Goal: Task Accomplishment & Management: Manage account settings

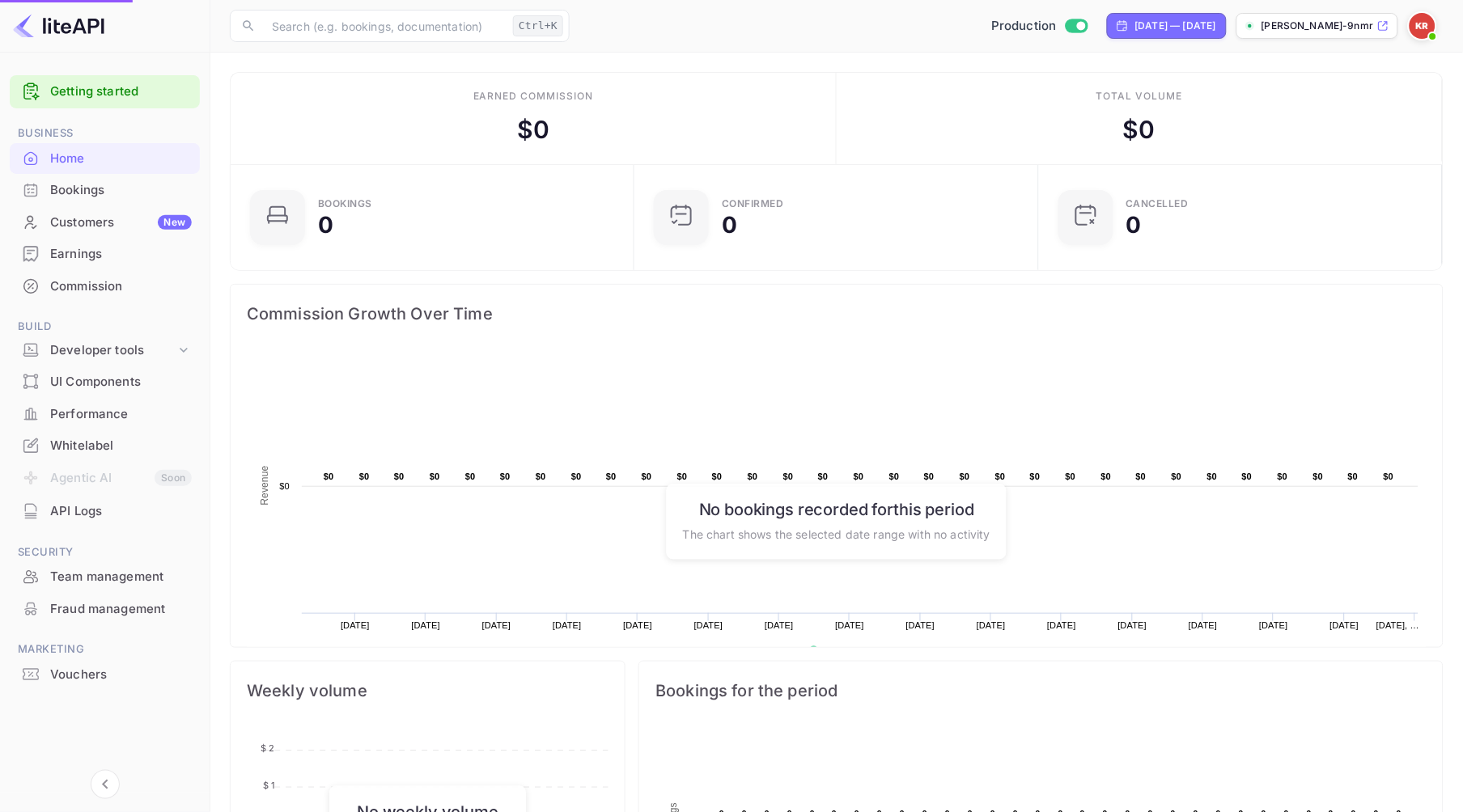
click at [83, 190] on div "Bookings" at bounding box center [121, 190] width 142 height 19
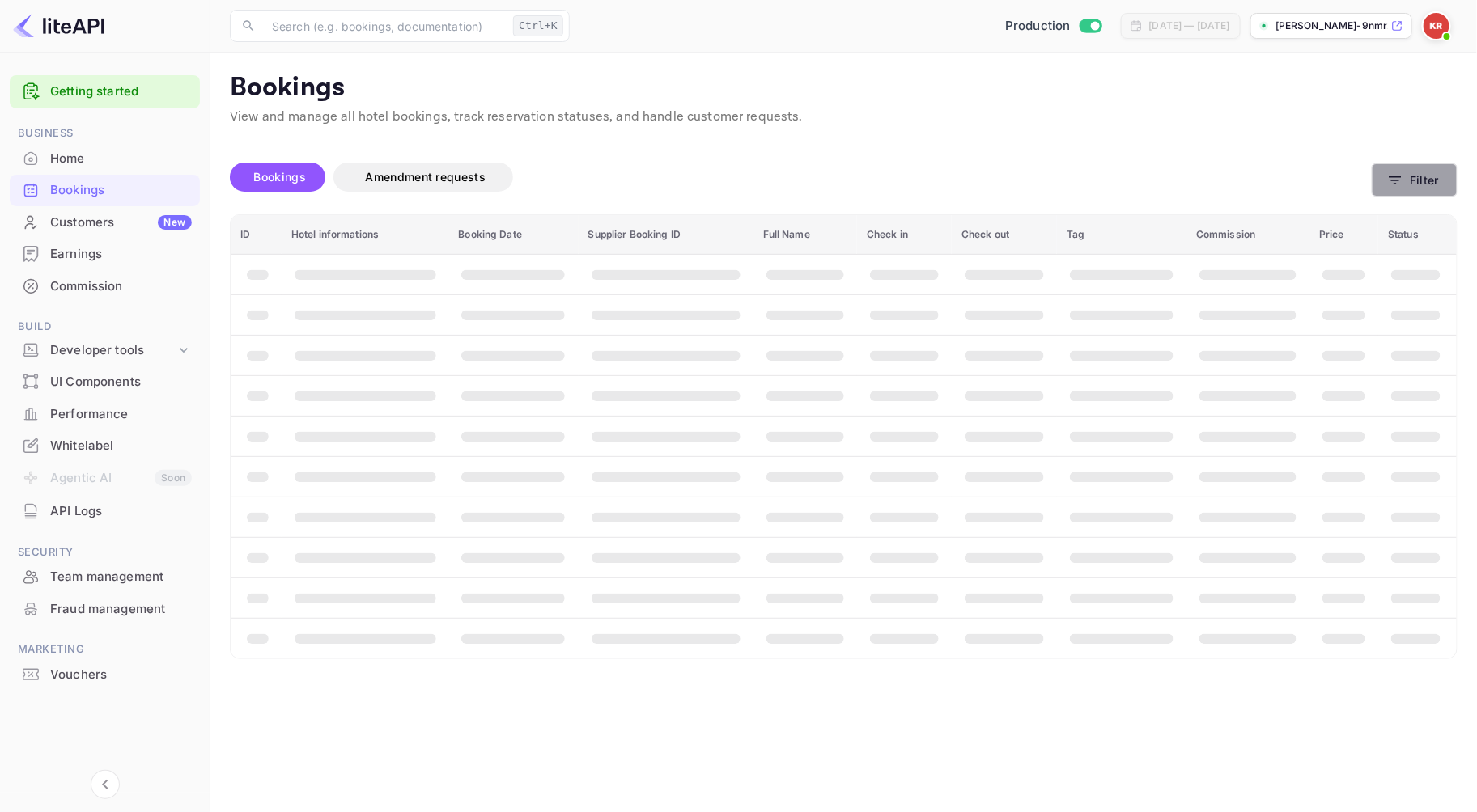
click at [1447, 179] on button "Filter" at bounding box center [1414, 179] width 86 height 33
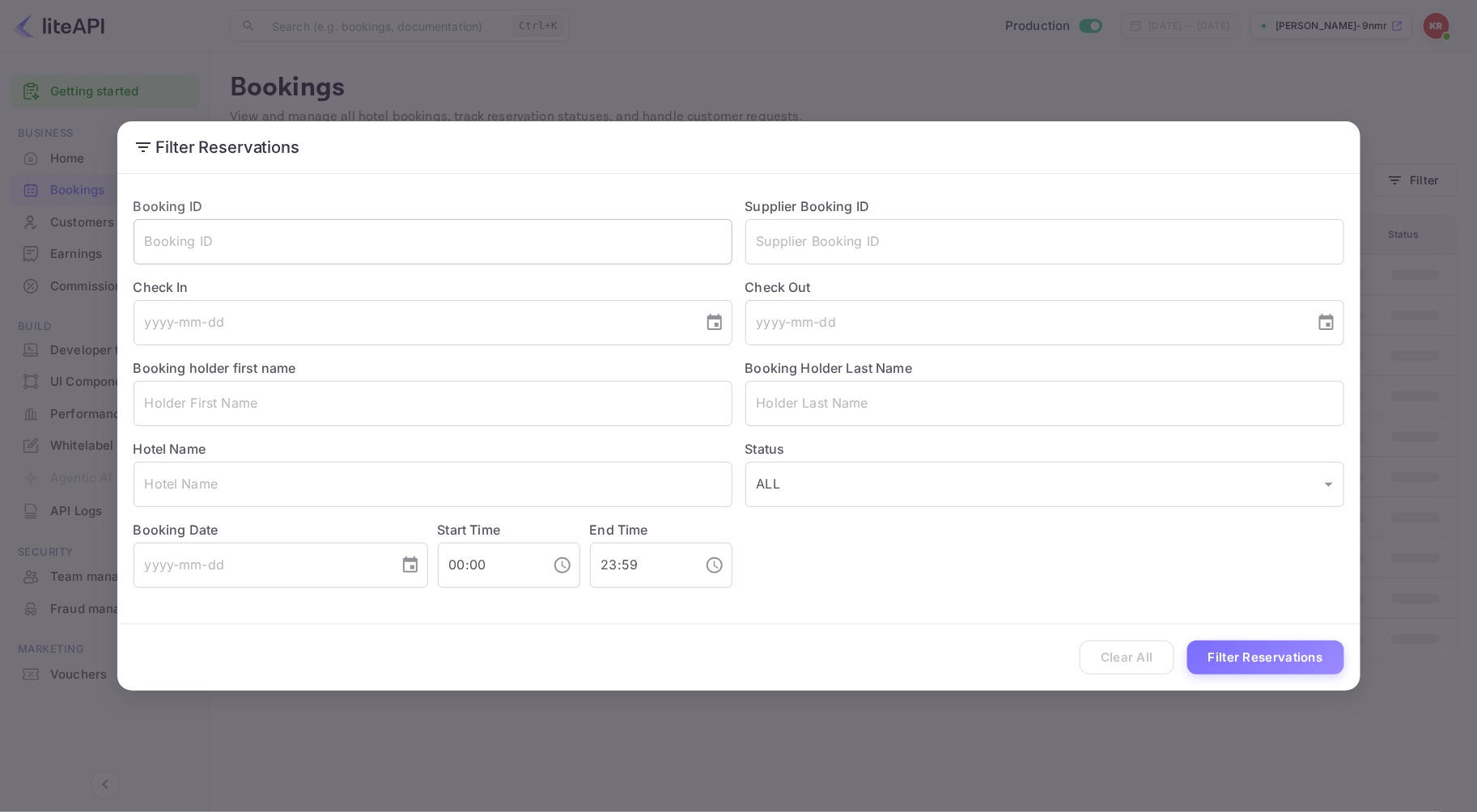
click at [240, 246] on input "text" at bounding box center [433, 241] width 598 height 45
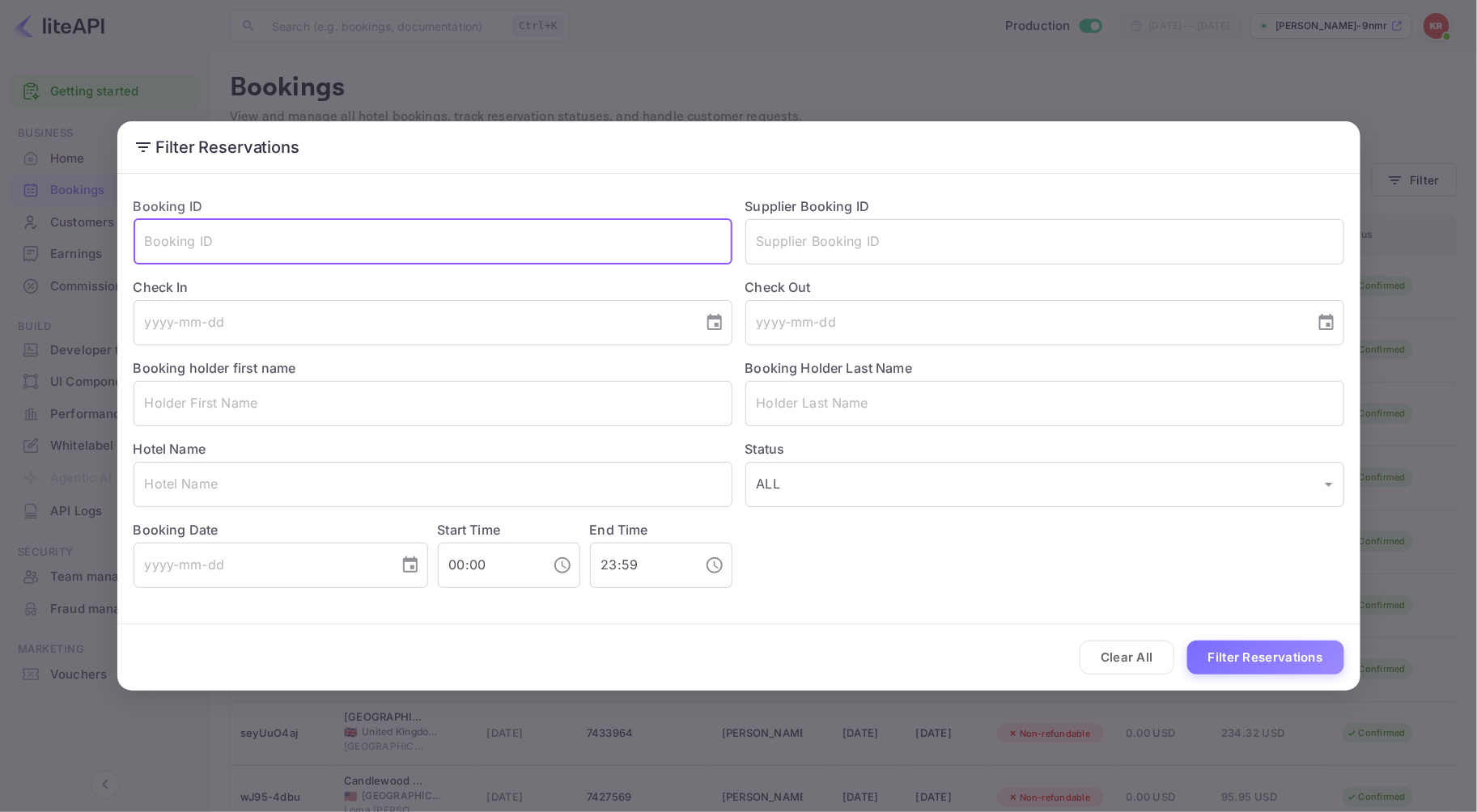
paste input "SqODjZcys"
type input "SqODjZcys"
click at [1187, 641] on button "Filter Reservations" at bounding box center [1265, 658] width 157 height 35
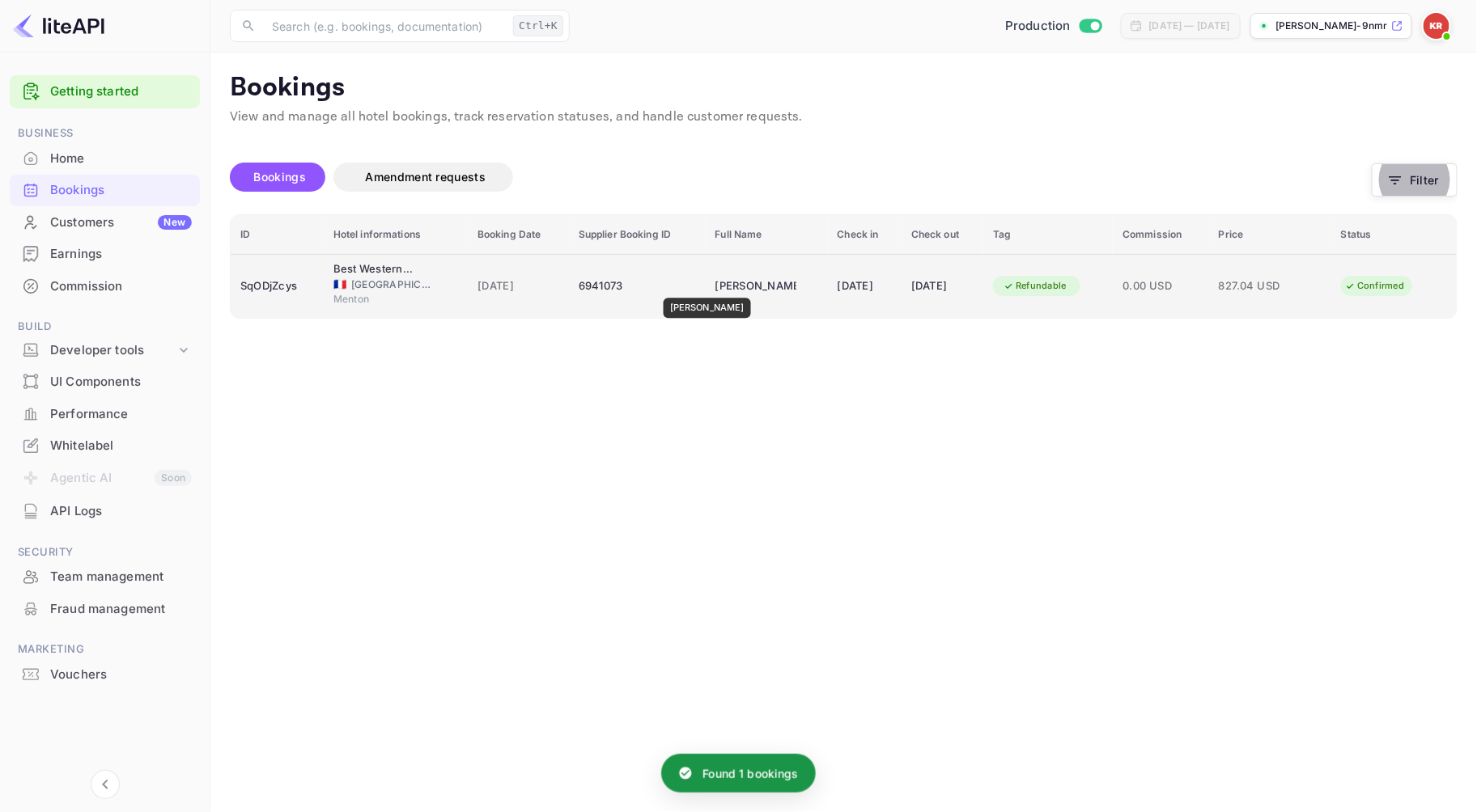
click at [715, 286] on div "[PERSON_NAME]" at bounding box center [755, 286] width 81 height 26
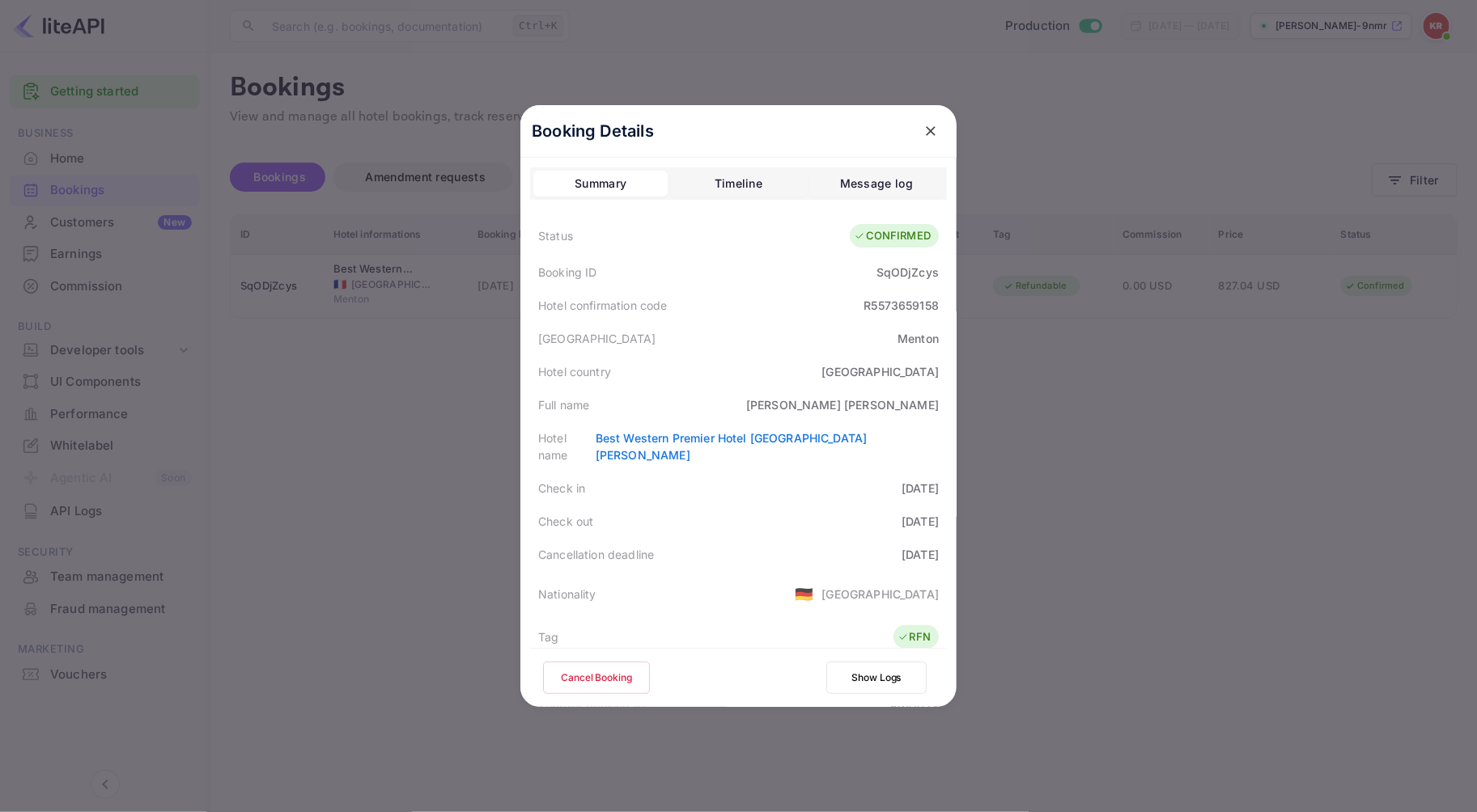
click at [587, 677] on button "Cancel Booking" at bounding box center [596, 678] width 106 height 33
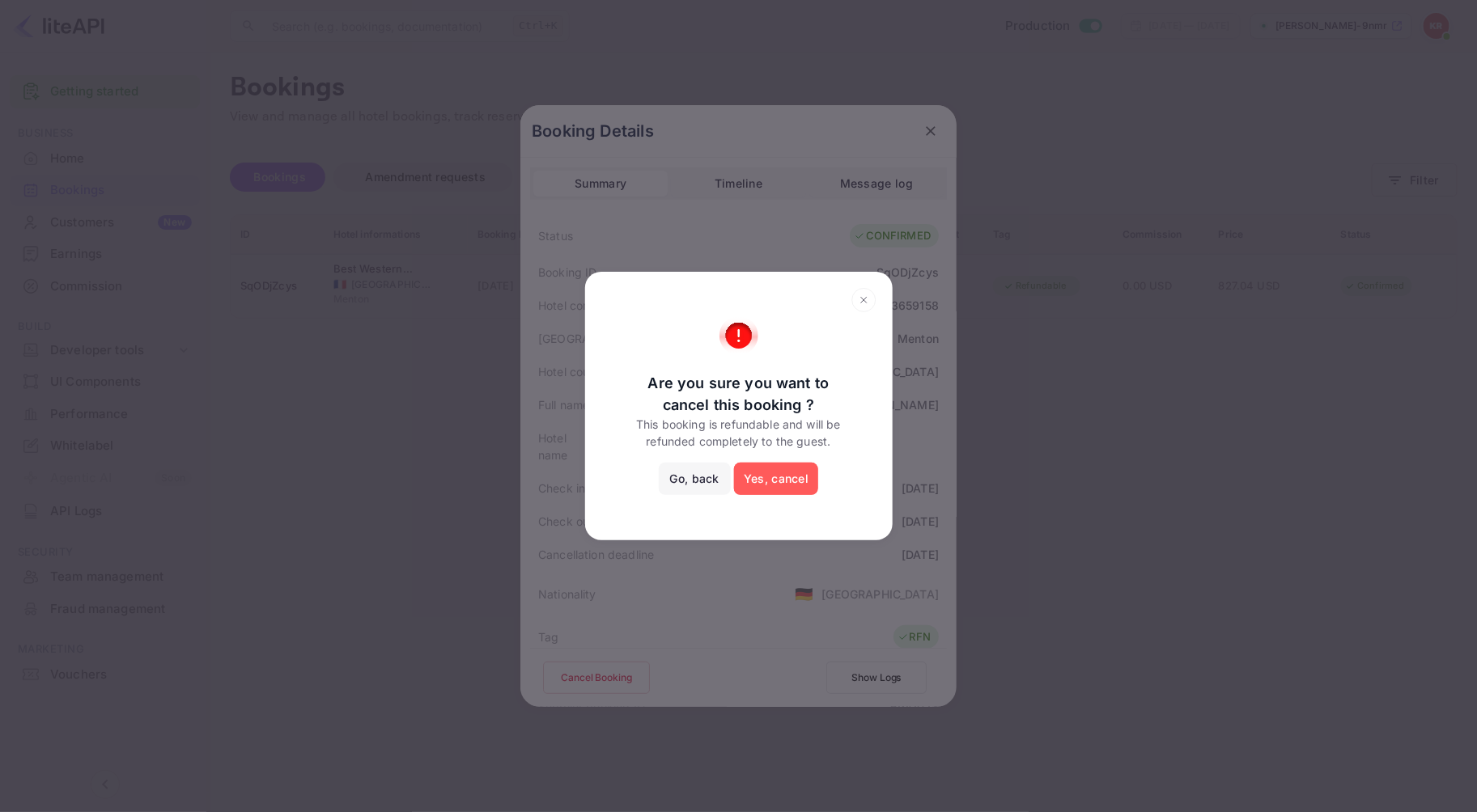
click at [764, 478] on button "Yes, cancel" at bounding box center [776, 479] width 84 height 33
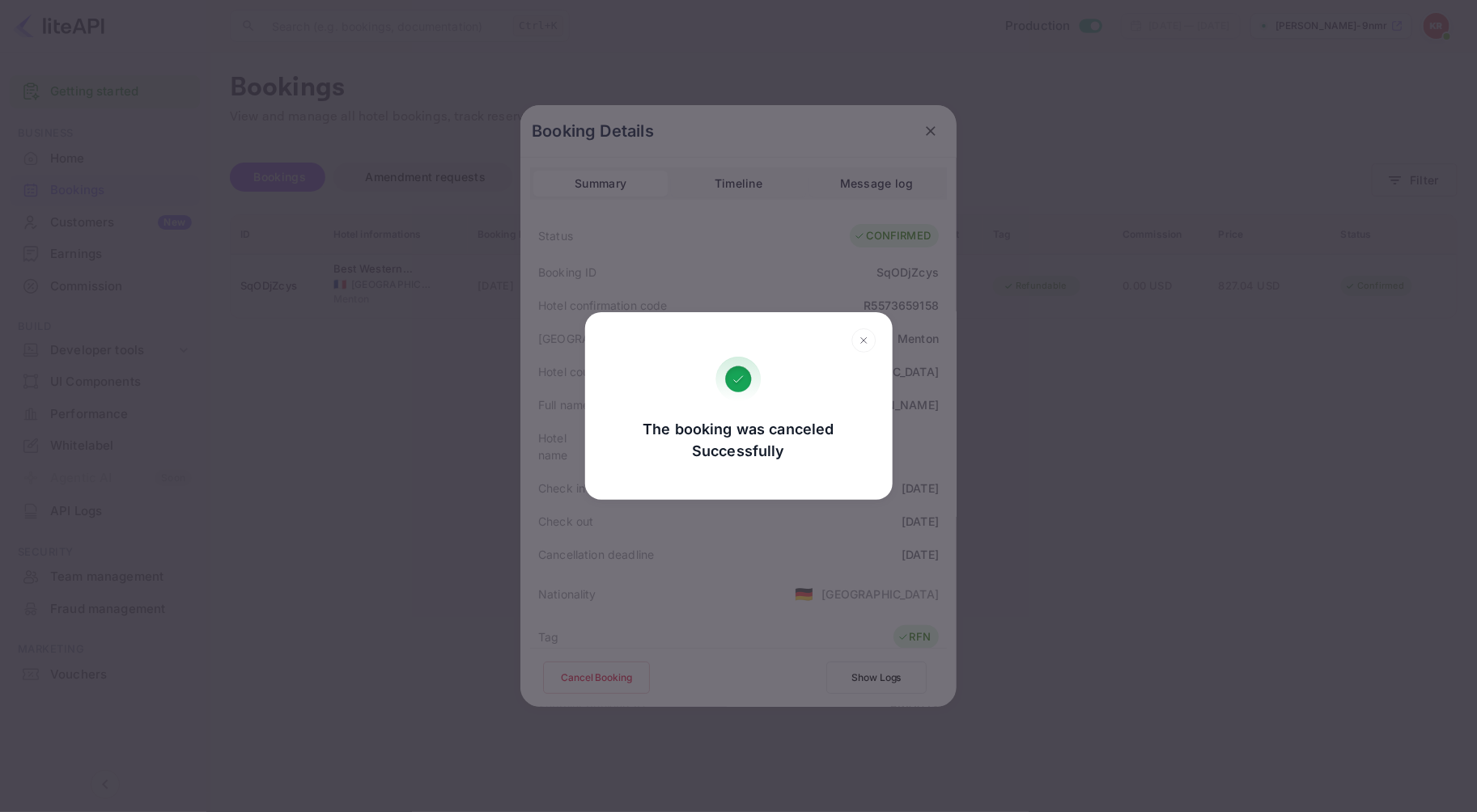
click at [861, 337] on icon at bounding box center [864, 340] width 25 height 24
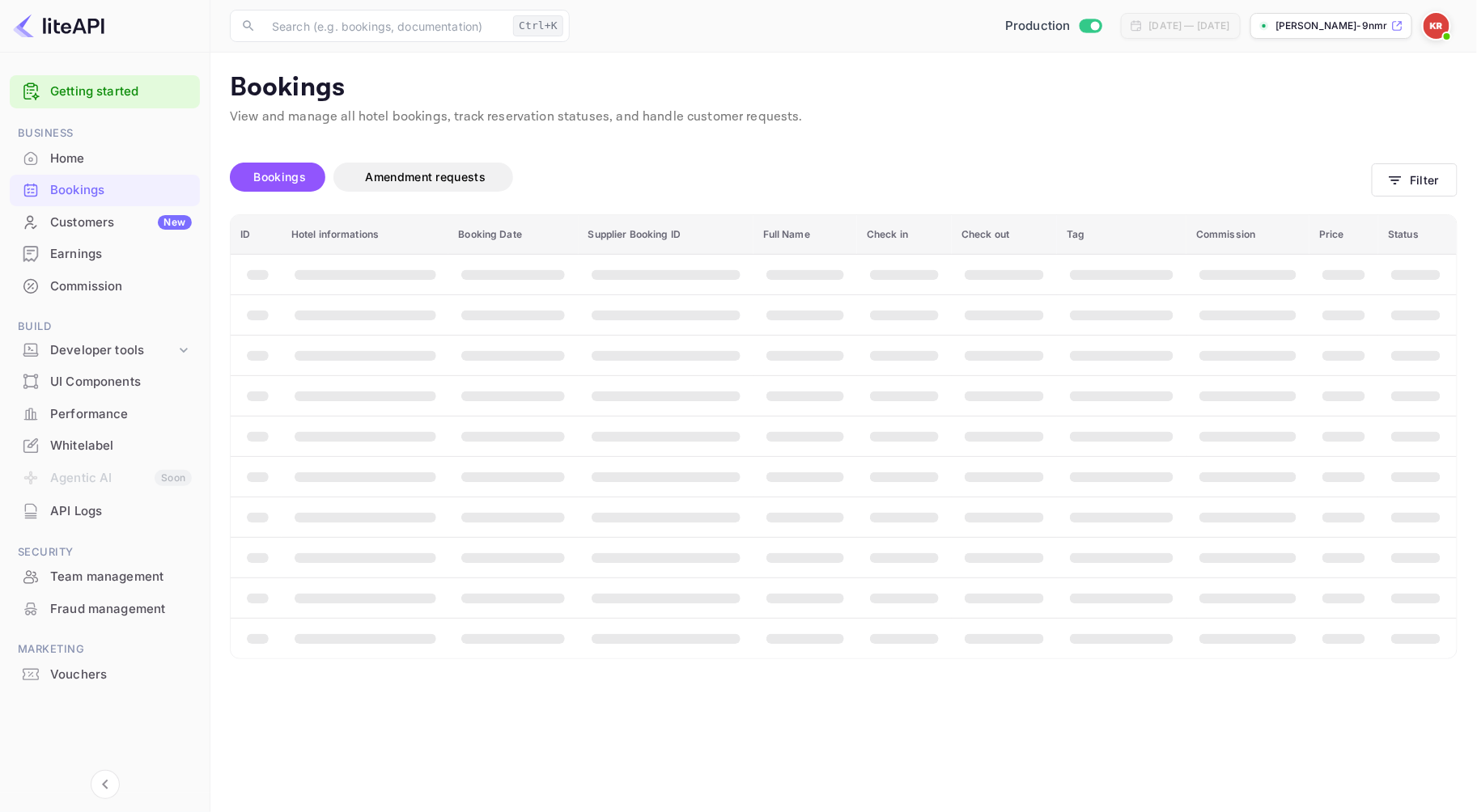
click at [290, 175] on span "Bookings" at bounding box center [280, 177] width 51 height 14
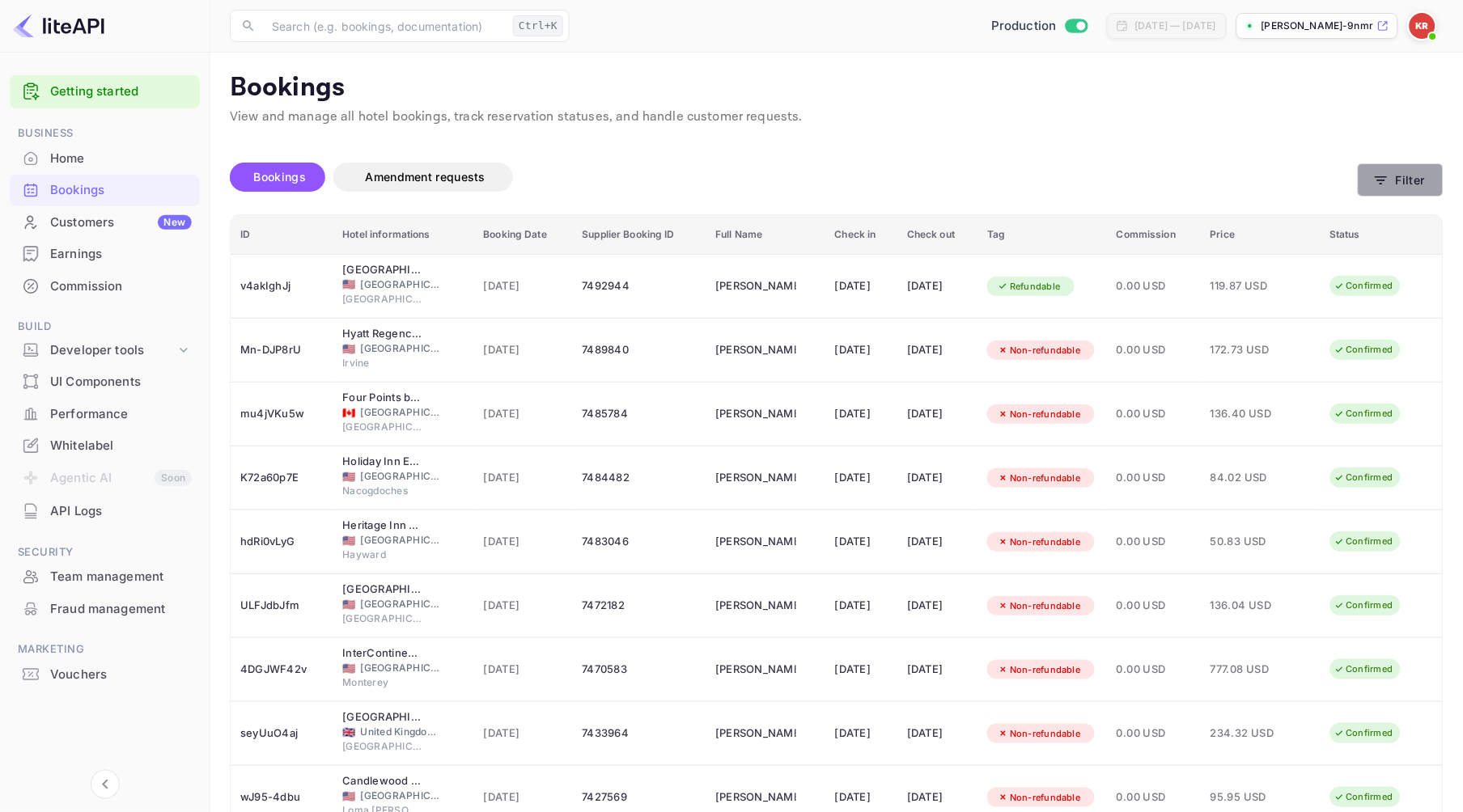
click at [1414, 181] on button "Filter" at bounding box center [1401, 179] width 86 height 33
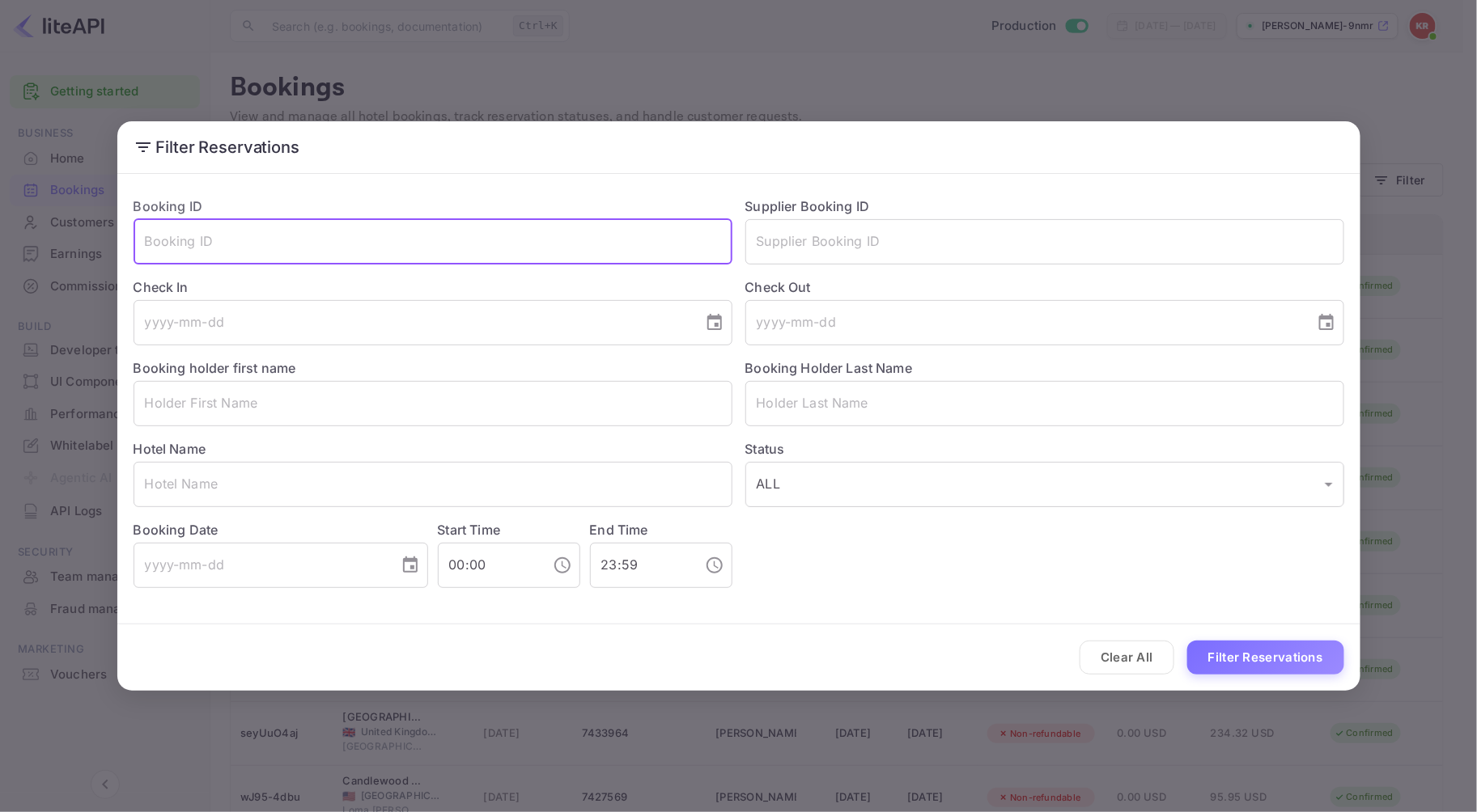
click at [265, 245] on input "text" at bounding box center [433, 241] width 598 height 45
paste input "SqODjZcys"
type input "SqODjZcys"
click at [1187, 641] on button "Filter Reservations" at bounding box center [1265, 658] width 157 height 35
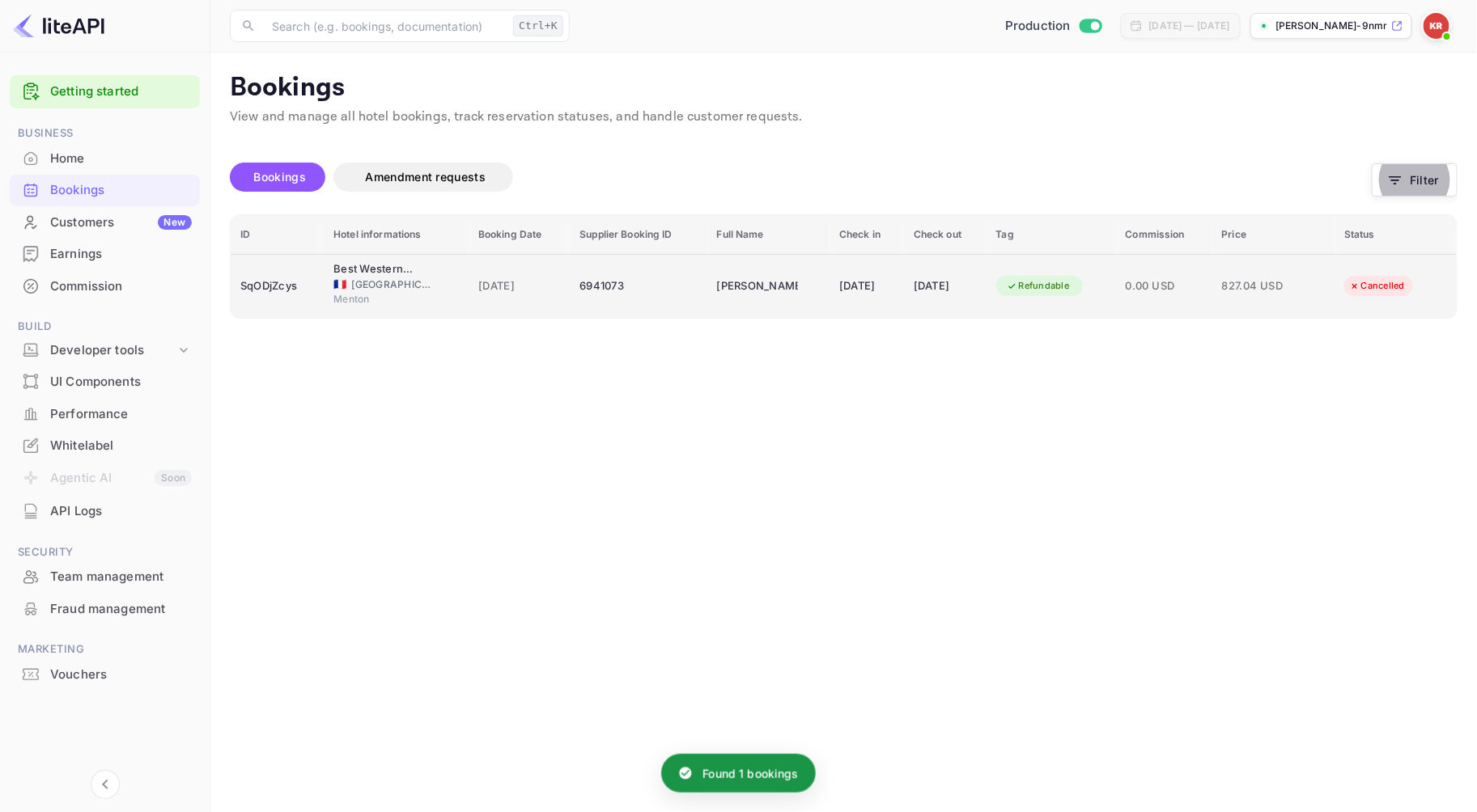
click at [717, 283] on div "[PERSON_NAME]" at bounding box center [757, 286] width 81 height 26
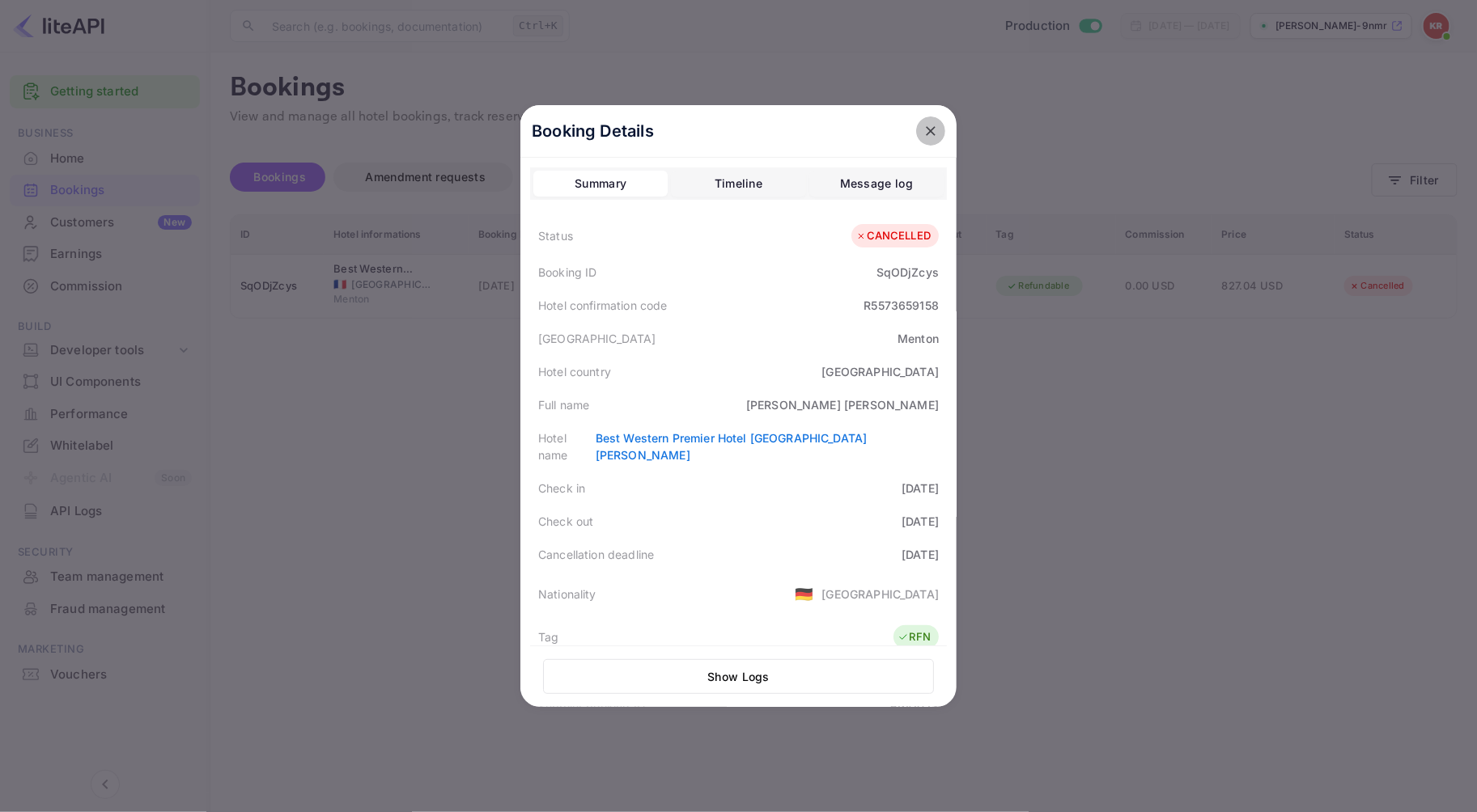
click at [923, 130] on icon "close" at bounding box center [931, 131] width 16 height 16
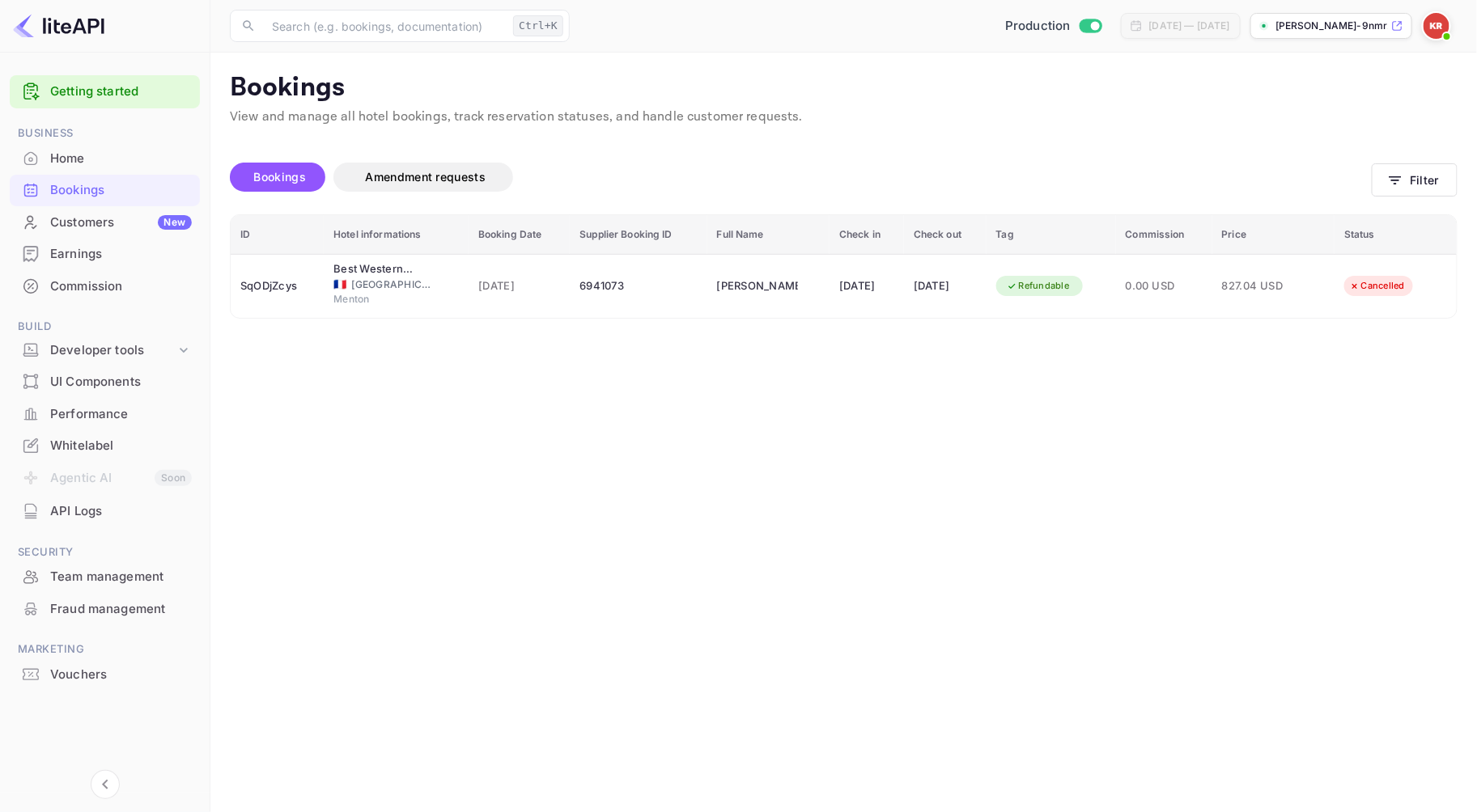
click at [1436, 27] on img at bounding box center [1436, 26] width 26 height 26
click at [1303, 174] on div "Logout" at bounding box center [1359, 168] width 186 height 39
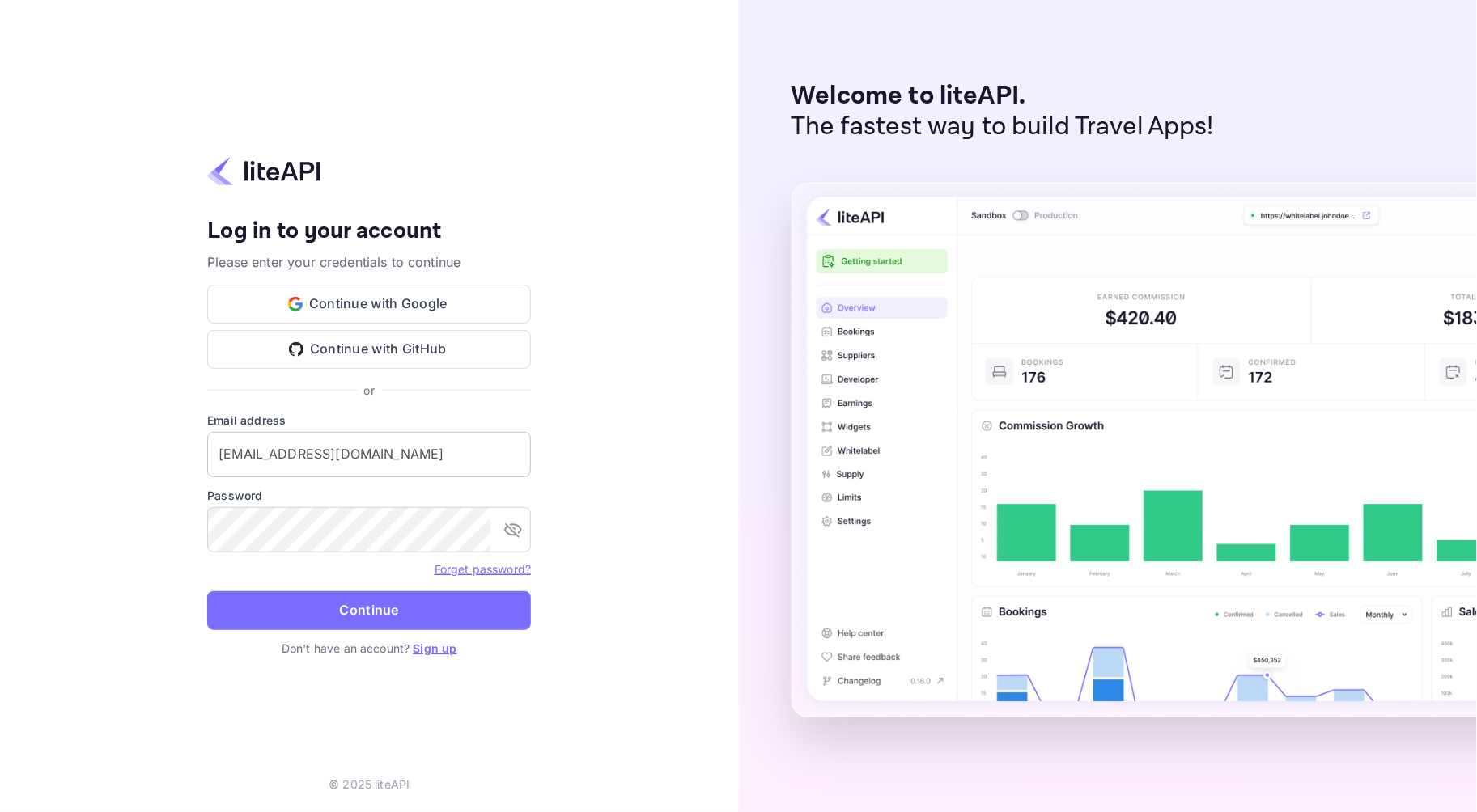
click at [264, 459] on input "[EMAIL_ADDRESS][DOMAIN_NAME]" at bounding box center [369, 454] width 324 height 45
type input "[EMAIL_ADDRESS][DOMAIN_NAME]"
click at [257, 605] on button "Continue" at bounding box center [369, 611] width 324 height 39
